Goal: Contribute content: Contribute content

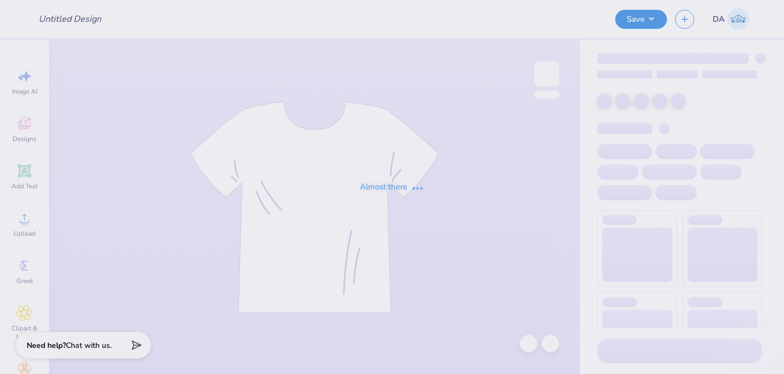
type input "Design 3"
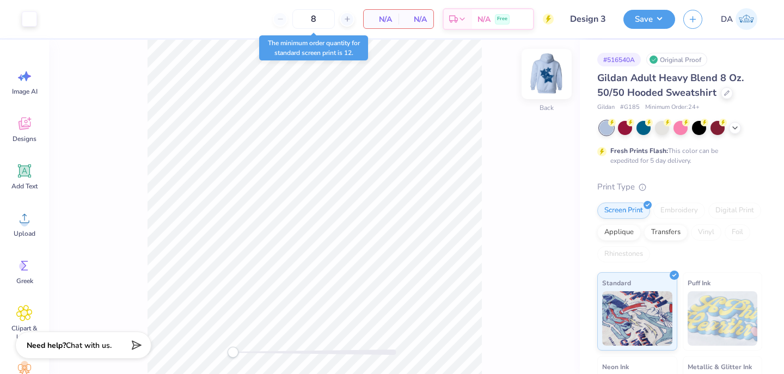
click at [547, 69] on img at bounding box center [547, 74] width 44 height 44
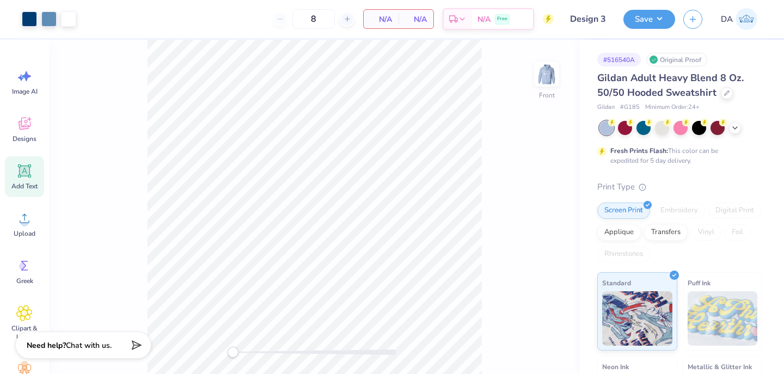
click at [14, 165] on div "Add Text" at bounding box center [24, 176] width 39 height 41
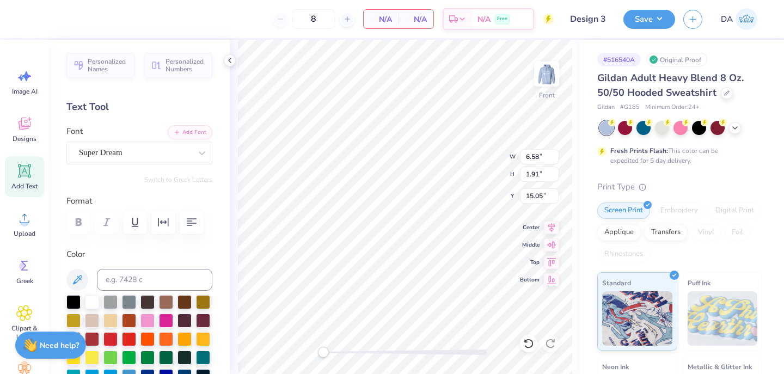
paste textarea "Villanova® (circle R should be placed at the lower-right part of A)"
type textarea "Villanova® (circle R shlower-right part of A)"
click at [538, 248] on div "Front W 6.58 6.58 " H 1.91 1.91 " Y 15.05 15.05 " Center [GEOGRAPHIC_DATA]" at bounding box center [405, 207] width 350 height 334
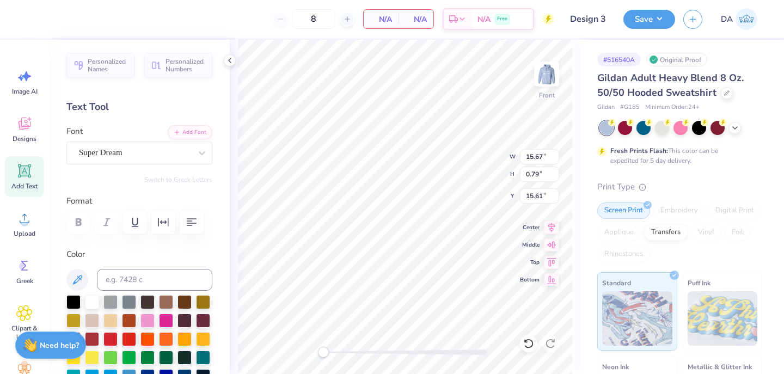
scroll to position [0, 0]
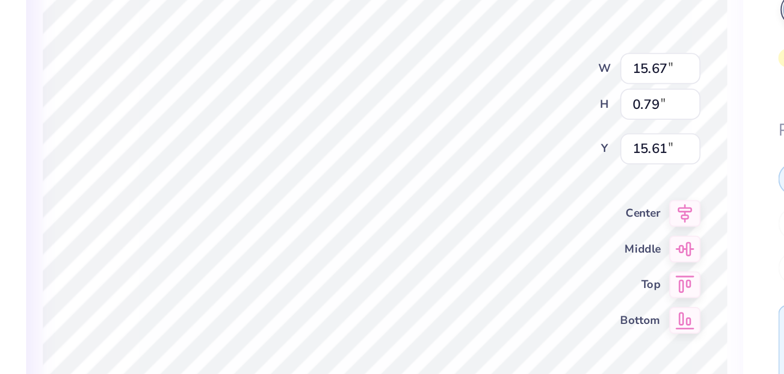
type textarea "®"
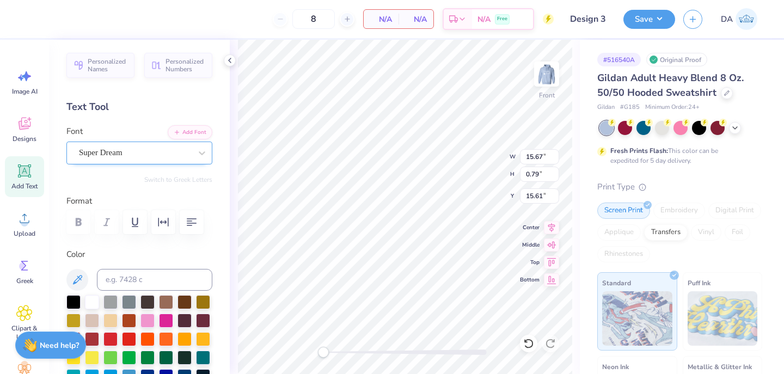
click at [146, 146] on div "Super Dream" at bounding box center [135, 152] width 114 height 17
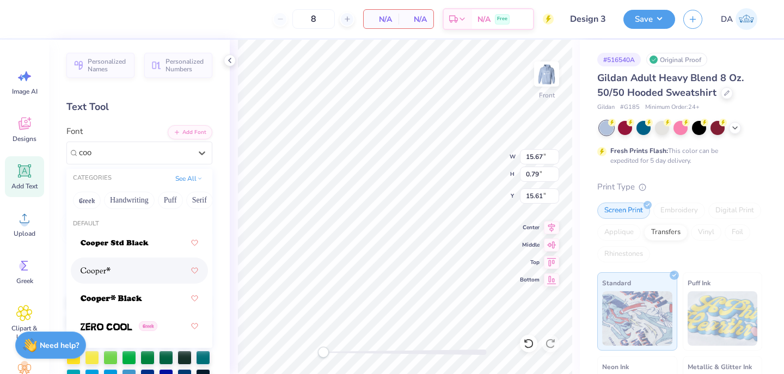
click at [127, 265] on div at bounding box center [140, 271] width 118 height 20
type input "coo"
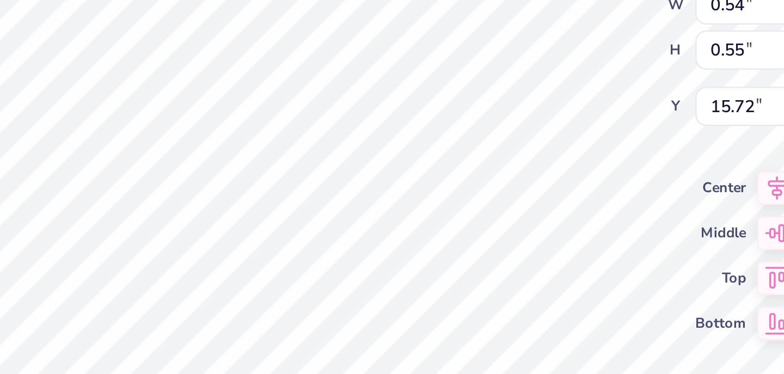
type input "8.97"
type input "8.73"
type input "10.18"
type input "0.26"
type input "0.27"
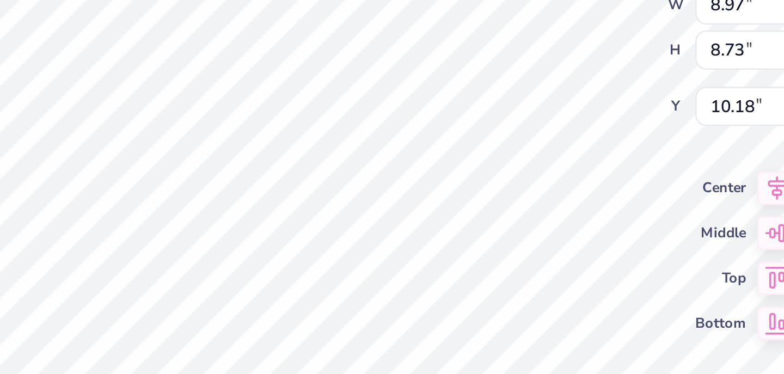
type input "13.70"
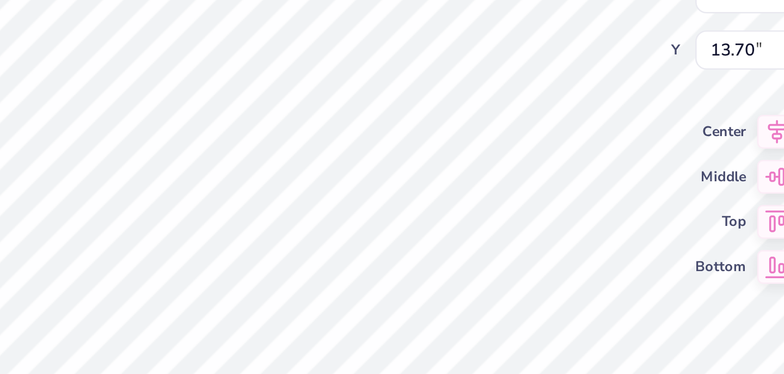
type input "9.66"
type input "9.43"
type input "9.83"
type input "0.26"
type input "0.27"
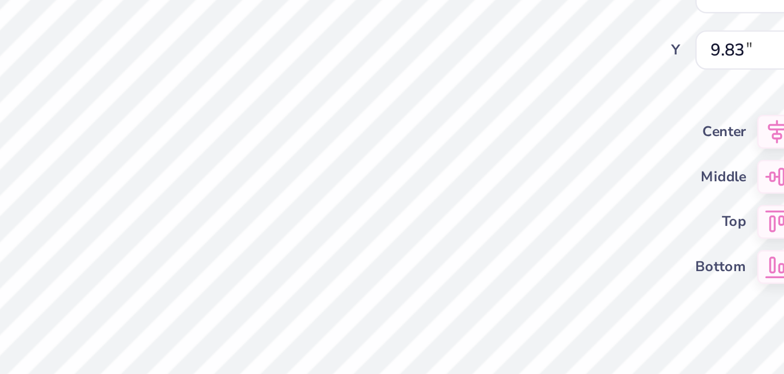
type input "13.80"
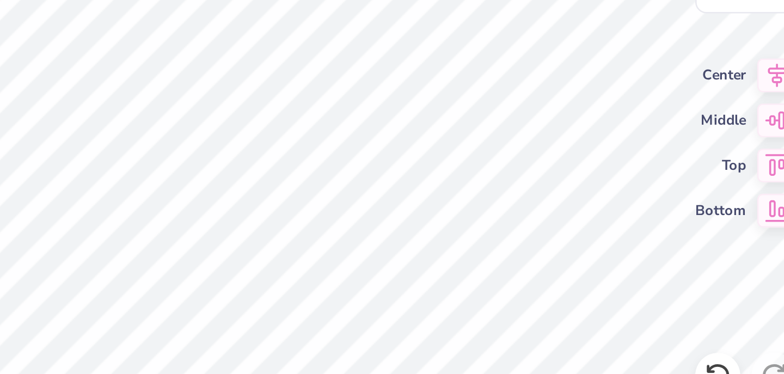
type input "8.97"
type input "8.73"
type input "10.18"
type input "0.26"
type input "0.27"
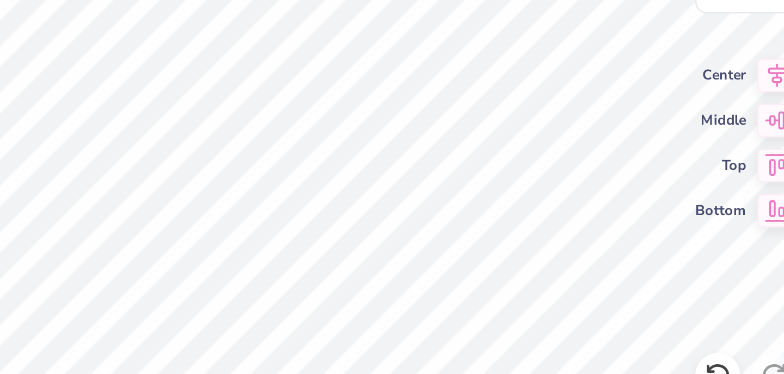
type input "13.90"
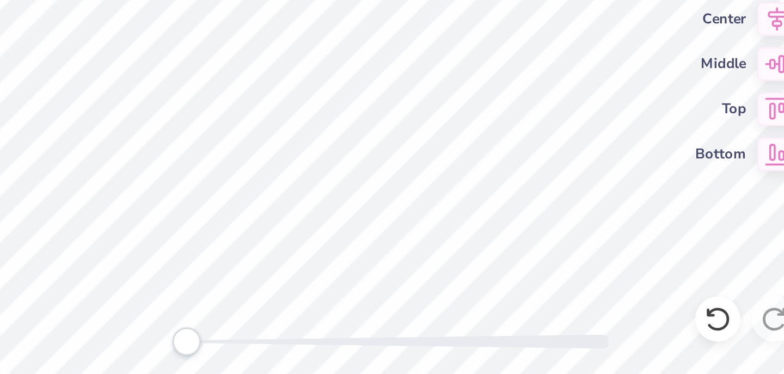
type input "8.97"
type input "8.73"
type input "10.18"
type input "0.26"
type input "0.27"
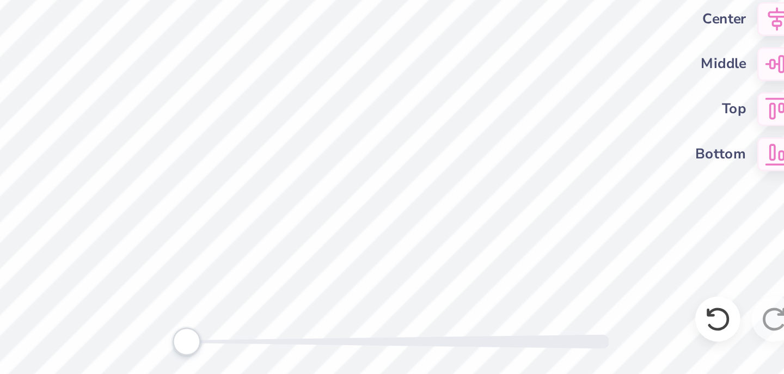
type input "14.00"
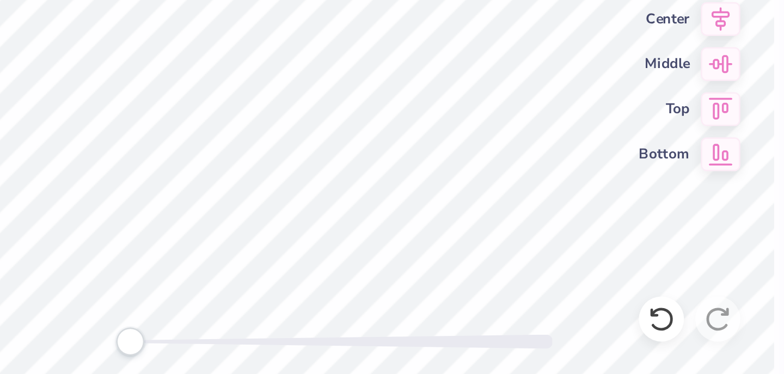
type input "8.97"
type input "8.73"
type input "10.18"
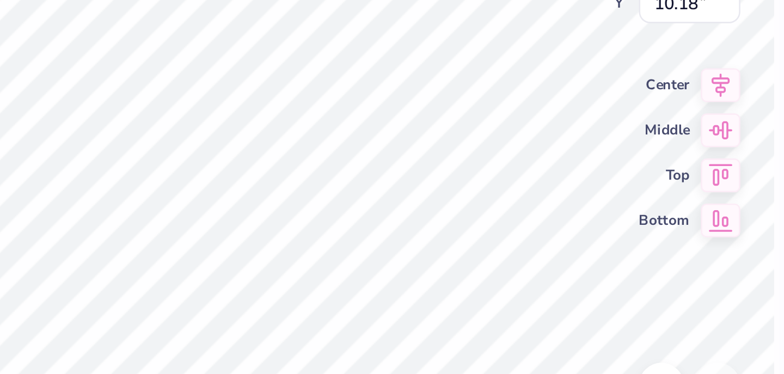
type input "0.26"
type input "0.27"
type input "14.00"
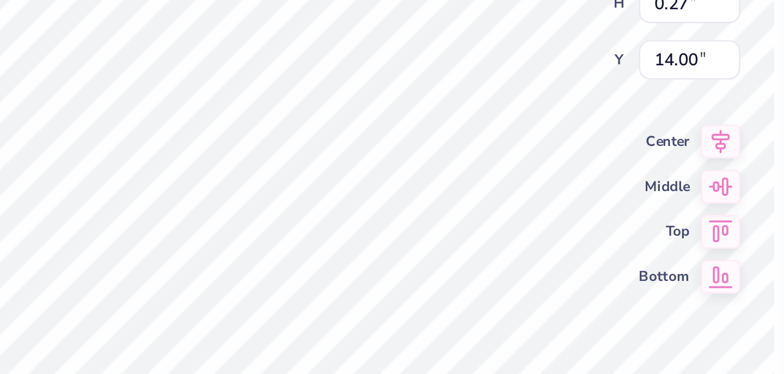
type input "8.97"
type input "8.73"
type input "10.18"
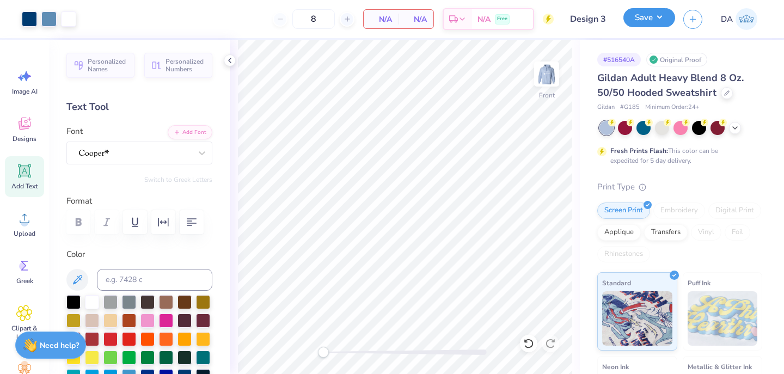
click at [657, 16] on button "Save" at bounding box center [650, 17] width 52 height 19
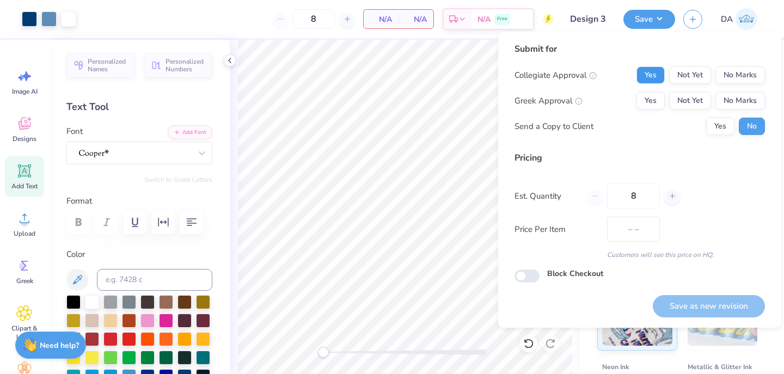
click at [644, 76] on button "Yes" at bounding box center [651, 74] width 28 height 17
click at [727, 98] on button "No Marks" at bounding box center [741, 100] width 50 height 17
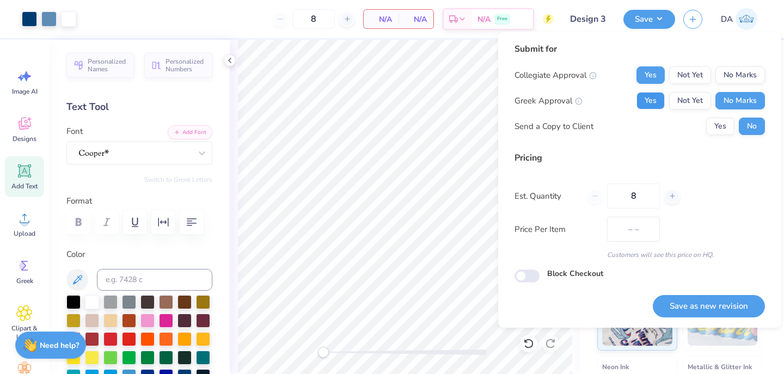
click at [662, 94] on button "Yes" at bounding box center [651, 100] width 28 height 17
click at [738, 136] on div "Submit for Collegiate Approval Yes Not Yet No Marks Greek Approval Yes Not Yet …" at bounding box center [640, 92] width 251 height 101
click at [727, 126] on button "Yes" at bounding box center [720, 126] width 28 height 17
click at [698, 302] on button "Save as new revision" at bounding box center [709, 306] width 112 height 22
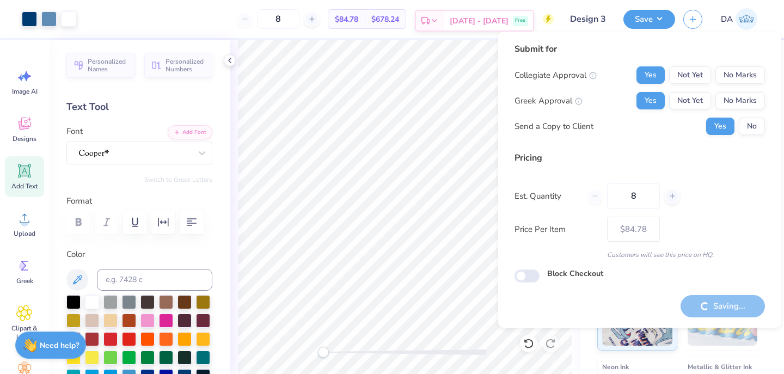
type input "$84.78"
